Goal: Transaction & Acquisition: Purchase product/service

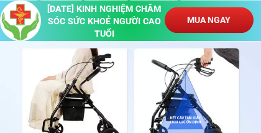
scroll to position [50, 0]
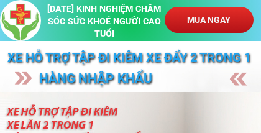
click at [201, 24] on p "MUA NGAY" at bounding box center [209, 20] width 88 height 26
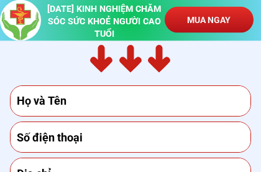
scroll to position [8504, 0]
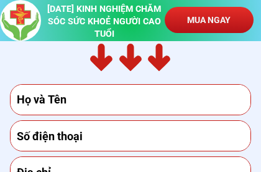
click at [141, 103] on input "text" at bounding box center [131, 100] width 234 height 30
type input "0373306080"
type input "[PERSON_NAME]"
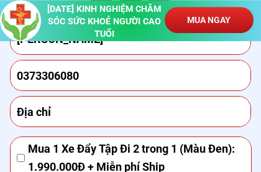
scroll to position [8564, 0]
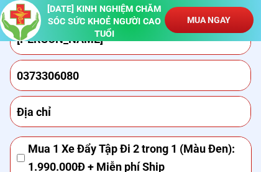
click at [114, 112] on input "text" at bounding box center [131, 111] width 234 height 30
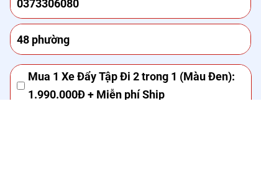
click at [45, 96] on input "48 phường" at bounding box center [131, 111] width 234 height 30
click at [95, 96] on input "48 phường" at bounding box center [131, 111] width 234 height 30
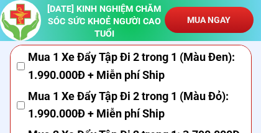
scroll to position [8651, 0]
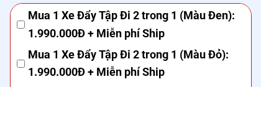
type input "[GEOGRAPHIC_DATA] [GEOGRAPHIC_DATA]"
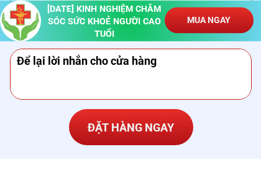
scroll to position [8780, 0]
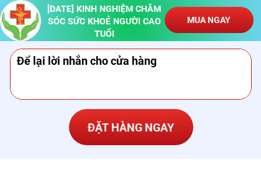
click at [134, 126] on p "ĐẶT HÀNG NGAY" at bounding box center [131, 127] width 124 height 36
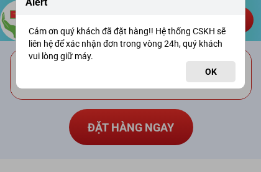
click at [211, 75] on button "OK" at bounding box center [211, 71] width 50 height 21
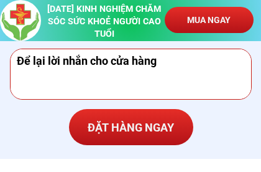
click at [129, 126] on p "ĐẶT HÀNG NGAY" at bounding box center [131, 127] width 124 height 36
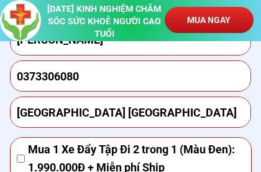
click at [206, 17] on p "MUA NGAY" at bounding box center [209, 20] width 88 height 26
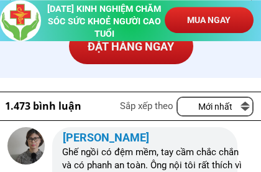
scroll to position [8861, 0]
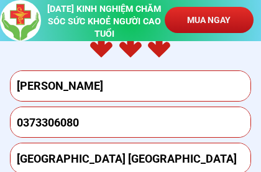
click at [146, 83] on input "[PERSON_NAME]" at bounding box center [131, 86] width 234 height 30
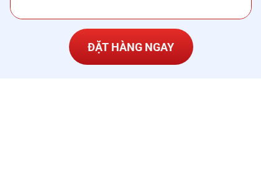
scroll to position [8768, 0]
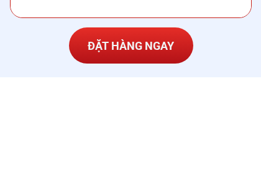
click at [129, 121] on p "ĐẶT HÀNG NGAY" at bounding box center [131, 139] width 124 height 36
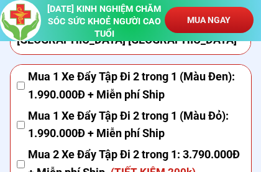
click at [32, 32] on div at bounding box center [20, 20] width 41 height 41
